Goal: Task Accomplishment & Management: Manage account settings

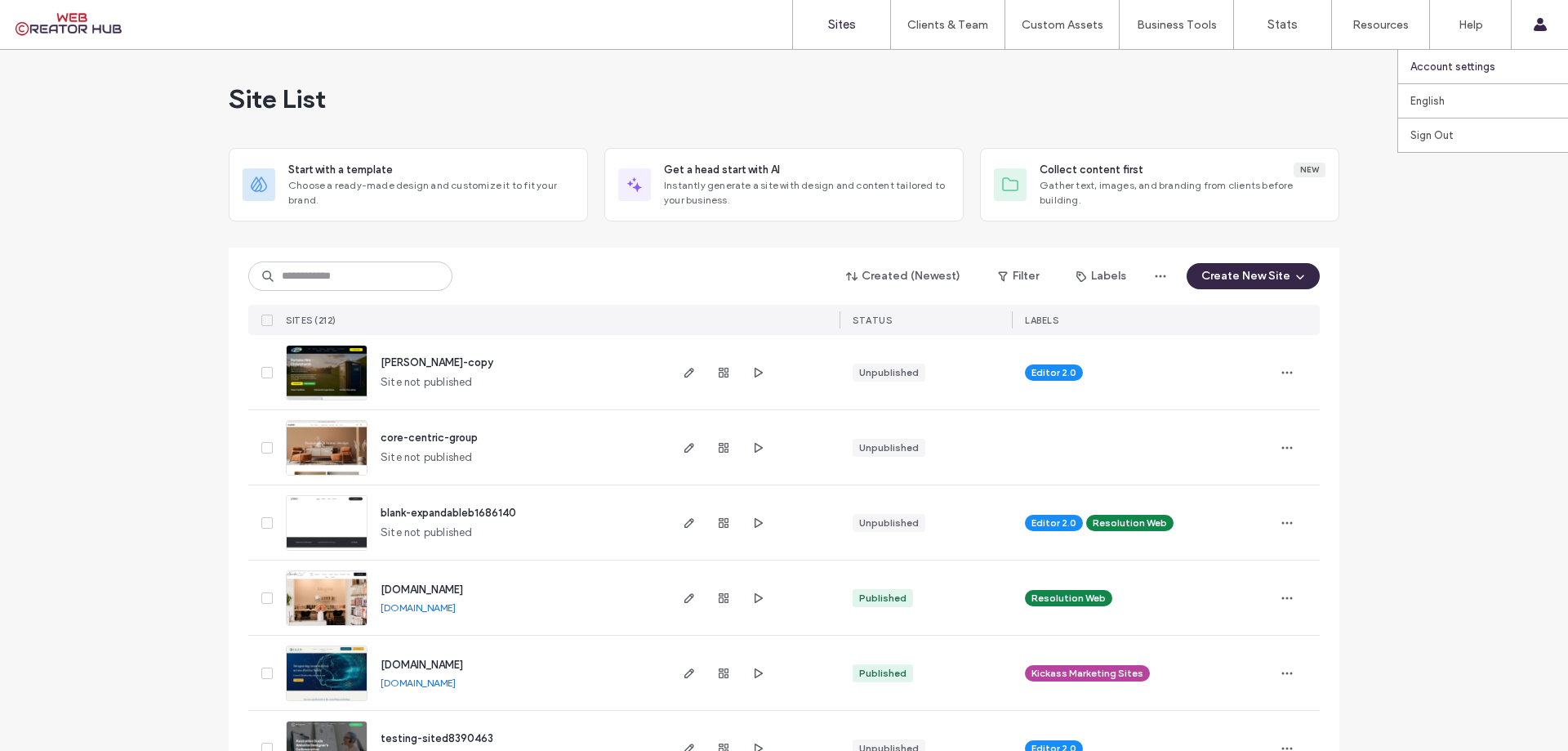
click at [781, 59] on link "Account settings" at bounding box center [1489, 66] width 158 height 33
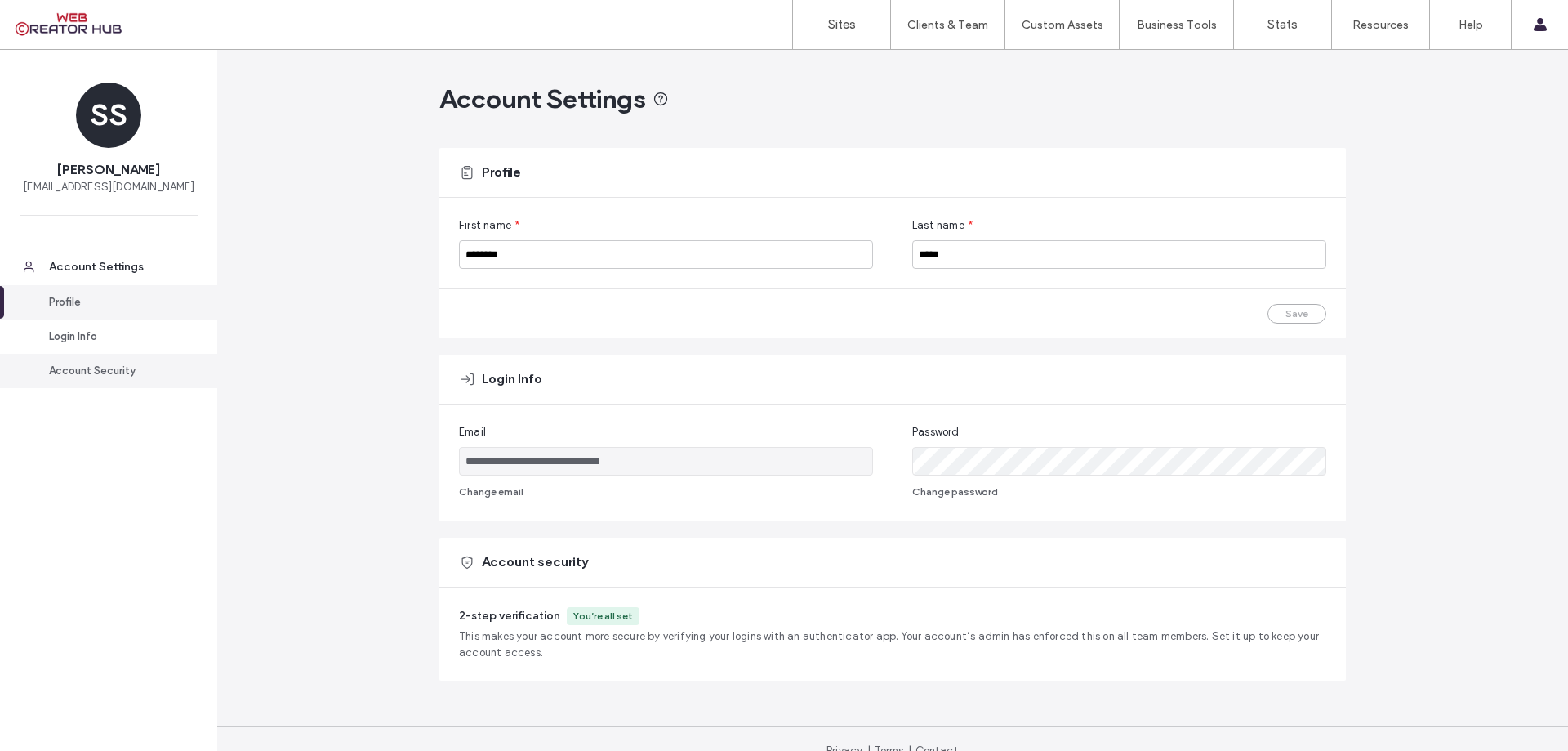
click at [153, 379] on div "Account Security" at bounding box center [116, 370] width 134 height 16
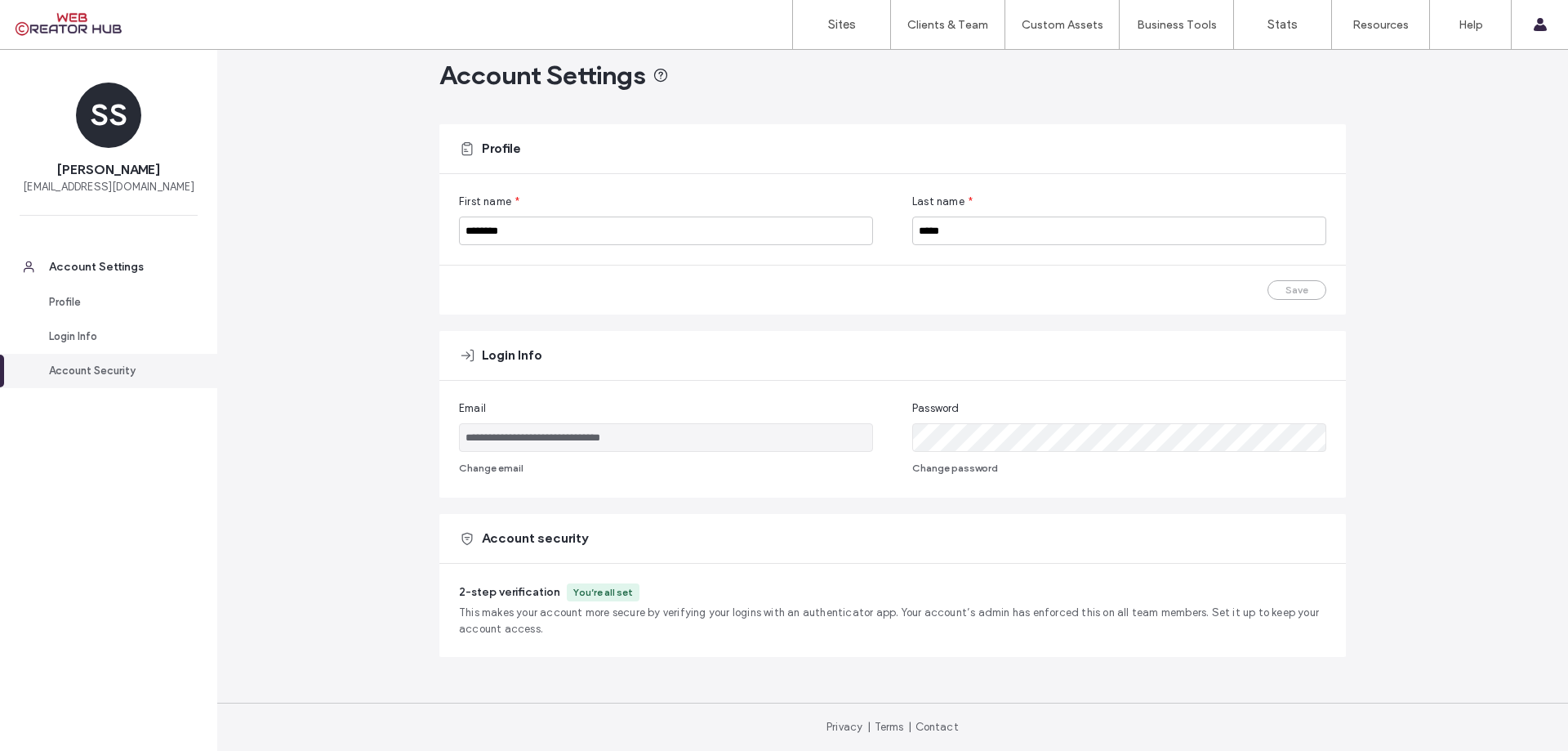
click at [524, 591] on span "2-step verification" at bounding box center [510, 592] width 101 height 14
click at [574, 627] on span "This makes your account more secure by verifying your logins with an authentica…" at bounding box center [892, 621] width 867 height 33
click at [576, 627] on span "This makes your account more secure by verifying your logins with an authentica…" at bounding box center [892, 621] width 867 height 33
click at [109, 311] on div "Profile" at bounding box center [116, 301] width 134 height 16
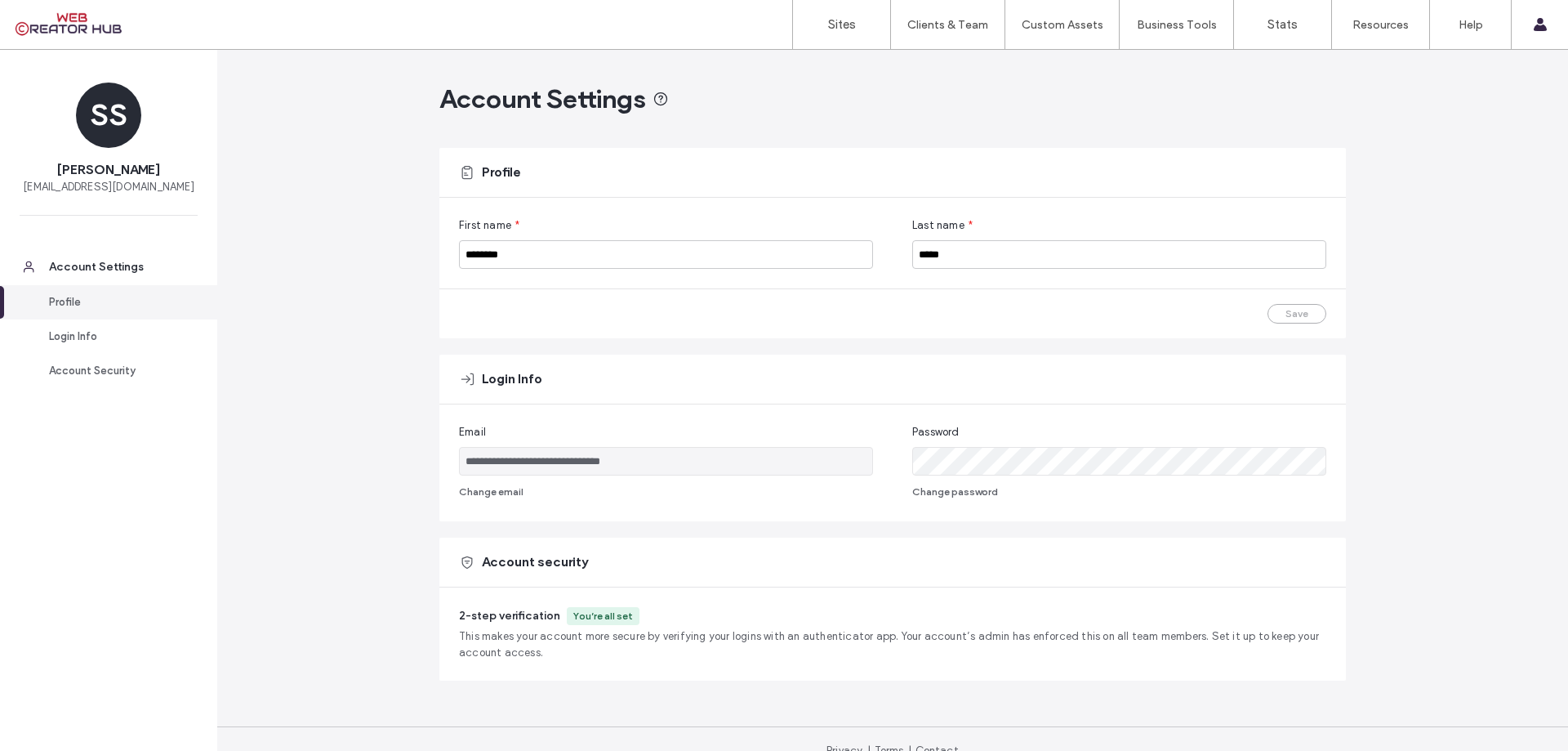
scroll to position [0, 0]
click at [144, 276] on div "Account Settings" at bounding box center [116, 267] width 134 height 16
